Goal: Task Accomplishment & Management: Complete application form

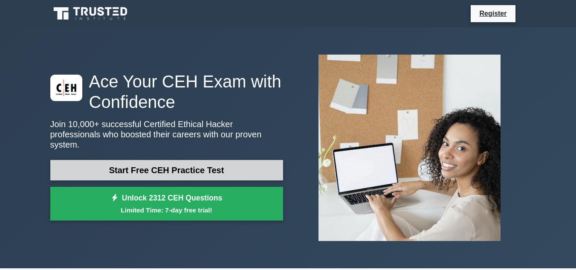
click at [226, 166] on link "Start Free CEH Practice Test" at bounding box center [166, 170] width 233 height 20
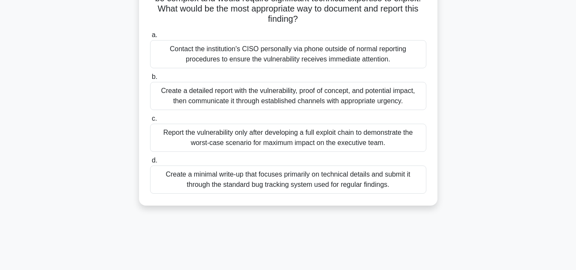
scroll to position [110, 0]
click at [242, 103] on div "Create a detailed report with the vulnerability, proof of concept, and potentia…" at bounding box center [288, 95] width 276 height 28
click at [150, 79] on input "b. Create a detailed report with the vulnerability, proof of concept, and poten…" at bounding box center [150, 77] width 0 height 6
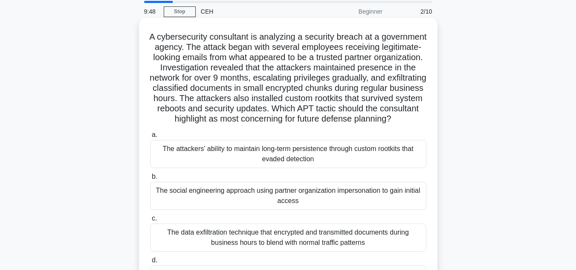
scroll to position [30, 0]
click at [215, 210] on div "The social engineering approach using partner organization impersonation to gai…" at bounding box center [288, 195] width 276 height 28
click at [150, 179] on input "b. The social engineering approach using partner organization impersonation to …" at bounding box center [150, 177] width 0 height 6
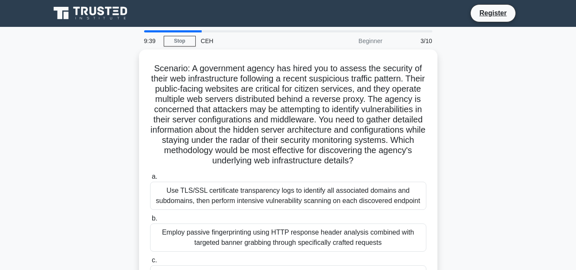
scroll to position [0, 0]
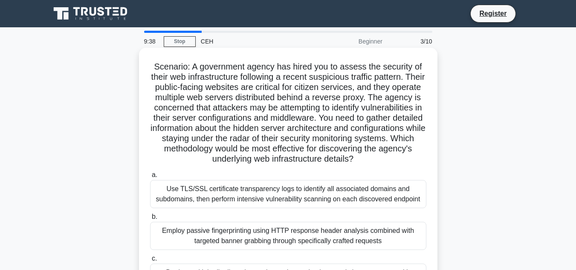
click at [228, 197] on div "Use TLS/SSL certificate transparency logs to identify all associated domains an…" at bounding box center [288, 194] width 276 height 28
click at [150, 178] on input "a. Use TLS/SSL certificate transparency logs to identify all associated domains…" at bounding box center [150, 175] width 0 height 6
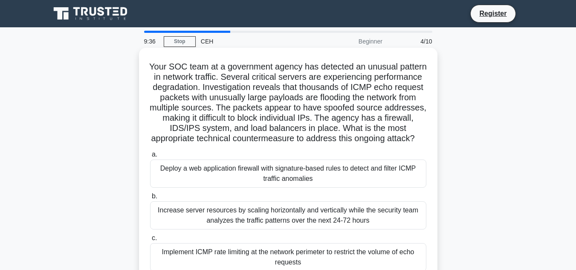
click at [228, 188] on div "Deploy a web application firewall with signature-based rules to detect and filt…" at bounding box center [288, 174] width 276 height 28
click at [150, 157] on input "a. Deploy a web application firewall with signature-based rules to detect and f…" at bounding box center [150, 155] width 0 height 6
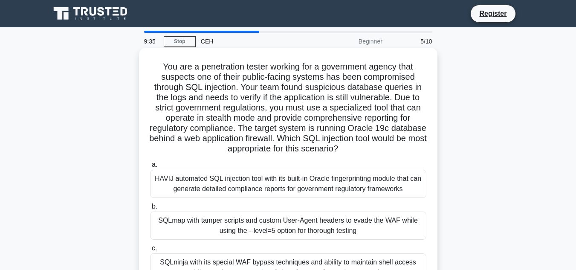
click at [233, 177] on div "HAVIJ automated SQL injection tool with its built-in Oracle fingerprinting modu…" at bounding box center [288, 184] width 276 height 28
click at [150, 168] on input "a. HAVIJ automated SQL injection tool with its built-in Oracle fingerprinting m…" at bounding box center [150, 165] width 0 height 6
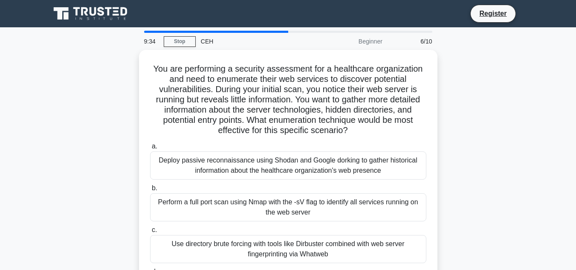
click at [233, 177] on div "Deploy passive reconnaissance using Shodan and Google dorking to gather histori…" at bounding box center [288, 165] width 276 height 28
click at [150, 149] on input "a. Deploy passive reconnaissance using Shodan and Google dorking to gather hist…" at bounding box center [150, 147] width 0 height 6
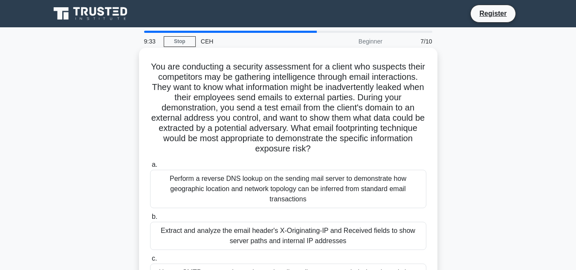
click at [237, 170] on div "Perform a reverse DNS lookup on the sending mail server to demonstrate how geog…" at bounding box center [288, 189] width 276 height 38
click at [150, 168] on input "a. Perform a reverse DNS lookup on the sending mail server to demonstrate how g…" at bounding box center [150, 165] width 0 height 6
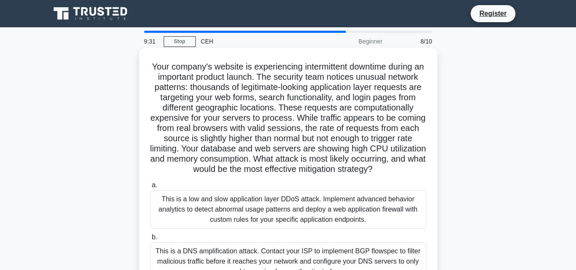
click at [242, 211] on div "This is a low and slow application layer DDoS attack. Implement advanced behavi…" at bounding box center [288, 209] width 276 height 38
click at [150, 188] on input "a. This is a low and slow application layer DDoS attack. Implement advanced beh…" at bounding box center [150, 186] width 0 height 6
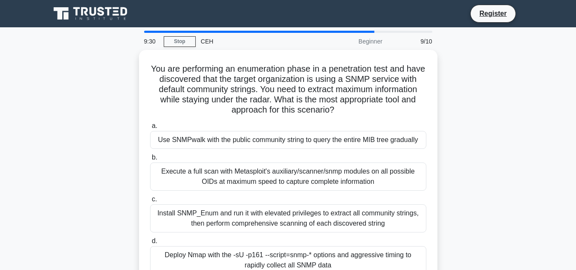
click at [242, 211] on div "Install SNMP_Enum and run it with elevated privileges to extract all community …" at bounding box center [288, 218] width 276 height 28
click at [150, 202] on input "c. Install SNMP_Enum and run it with elevated privileges to extract all communi…" at bounding box center [150, 200] width 0 height 6
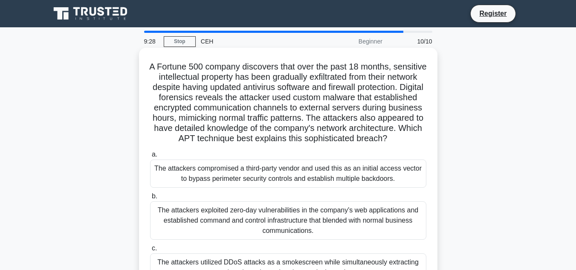
click at [259, 224] on div "The attackers exploited zero-day vulnerabilities in the company's web applicati…" at bounding box center [288, 220] width 276 height 38
click at [150, 199] on input "b. The attackers exploited zero-day vulnerabilities in the company's web applic…" at bounding box center [150, 197] width 0 height 6
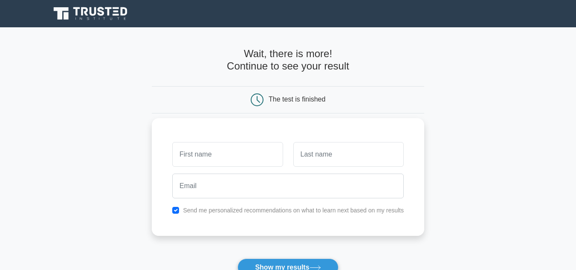
click at [242, 154] on input "text" at bounding box center [227, 154] width 111 height 25
type input "ishimwe"
click at [294, 154] on input "text" at bounding box center [349, 154] width 111 height 25
type input "innocent"
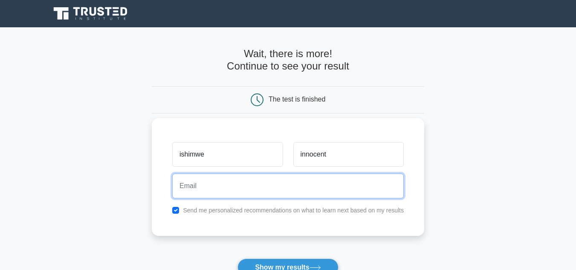
click at [254, 181] on input "email" at bounding box center [288, 186] width 232 height 25
type input "ishimweinnocent14@gmail.com"
click at [238, 259] on button "Show my results" at bounding box center [288, 268] width 101 height 18
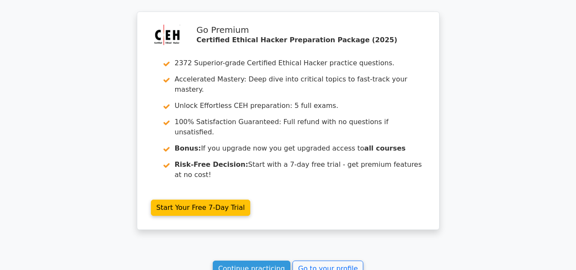
scroll to position [1579, 0]
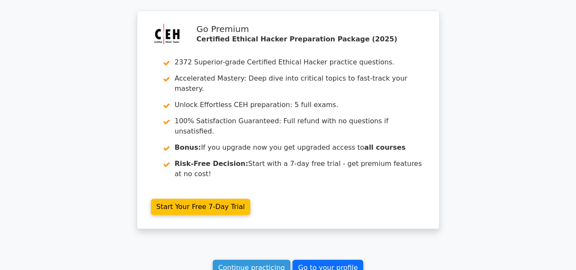
click at [322, 260] on link "Go to your profile" at bounding box center [328, 268] width 71 height 16
